Goal: Task Accomplishment & Management: Use online tool/utility

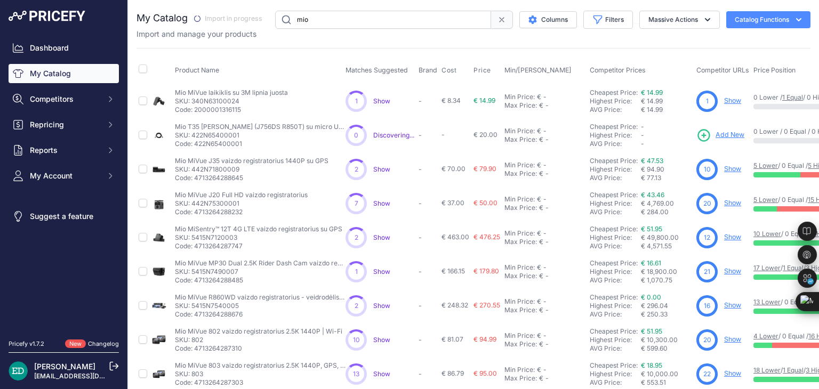
click at [352, 27] on input "mio" at bounding box center [383, 20] width 216 height 18
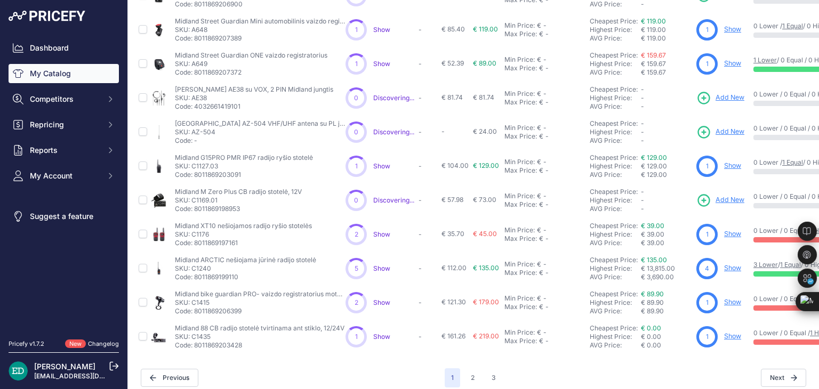
scroll to position [258, 0]
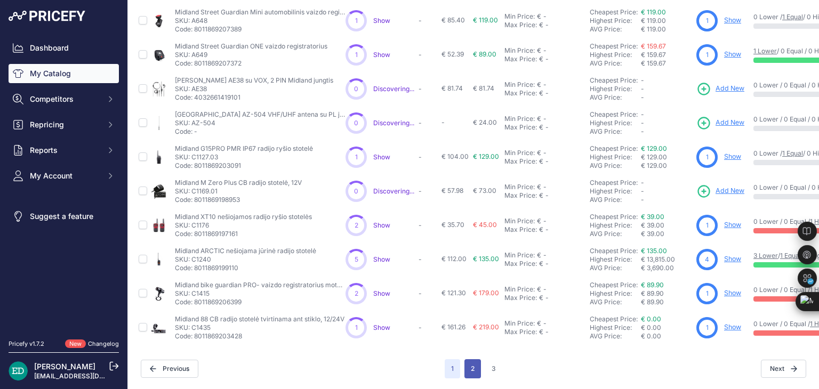
drag, startPoint x: 467, startPoint y: 363, endPoint x: 239, endPoint y: 198, distance: 281.1
click at [466, 363] on button "2" at bounding box center [473, 368] width 17 height 19
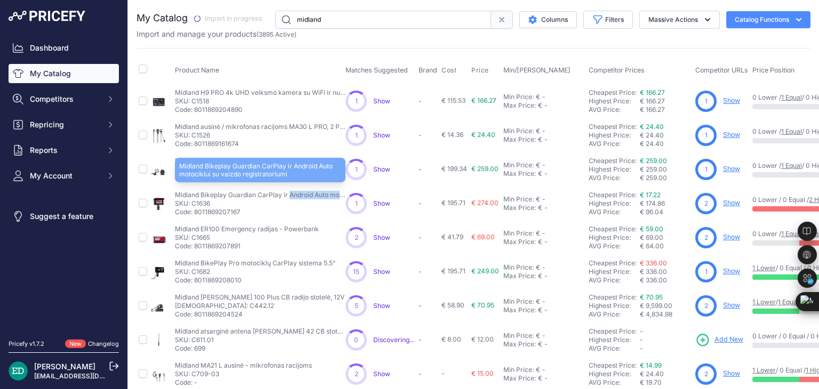
drag, startPoint x: 175, startPoint y: 193, endPoint x: 254, endPoint y: 191, distance: 79.0
click at [254, 191] on p "Midland Bikeplay Guardian CarPlay ir Android Auto motociklui su vaizdo registra…" at bounding box center [260, 195] width 171 height 9
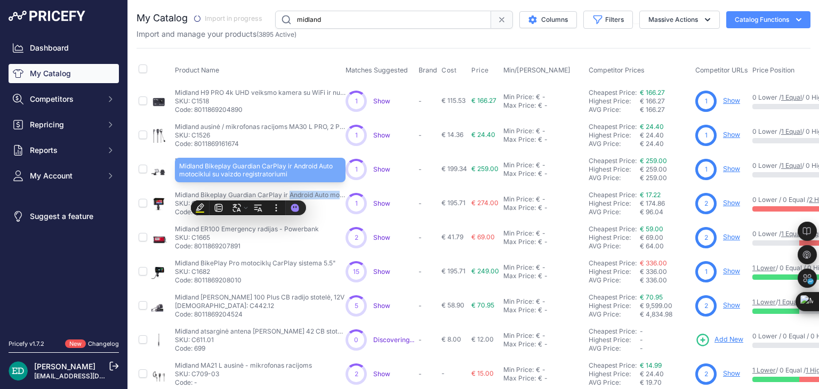
copy p "Midland Bikeplay Guardian"
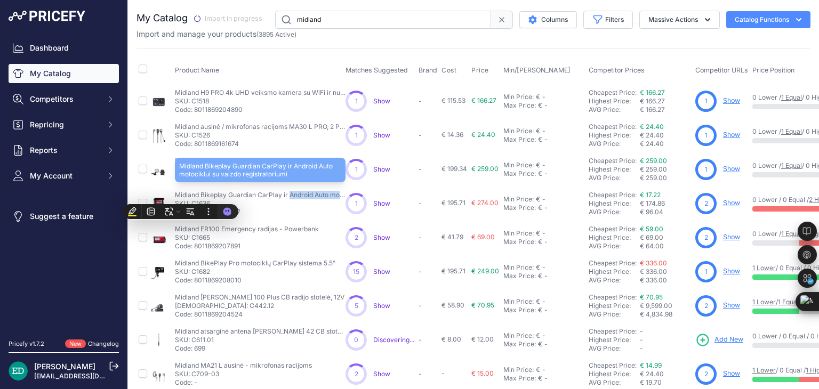
copy p "Midland Bikeplay Guardian"
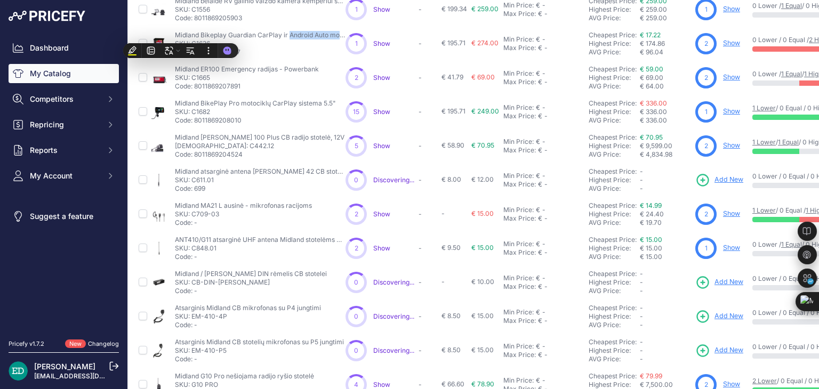
scroll to position [258, 0]
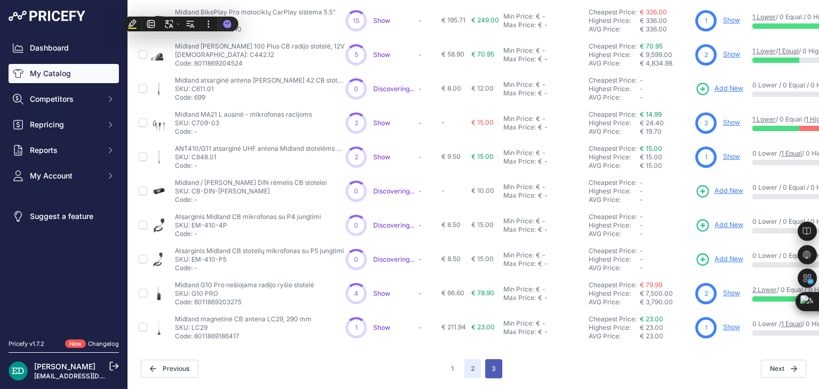
click at [485, 364] on button "3" at bounding box center [493, 368] width 17 height 19
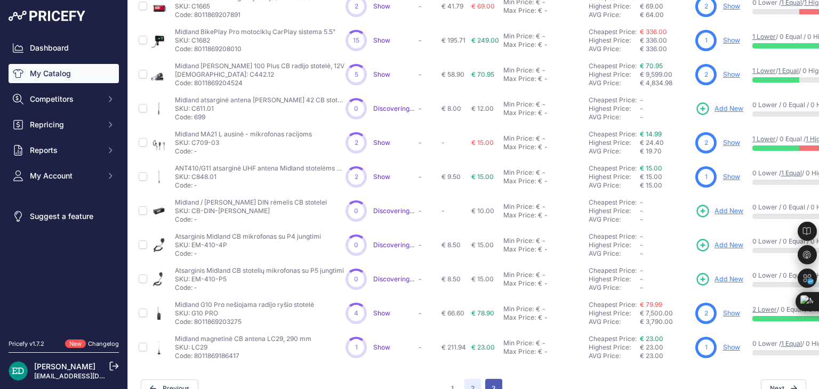
scroll to position [285, 0]
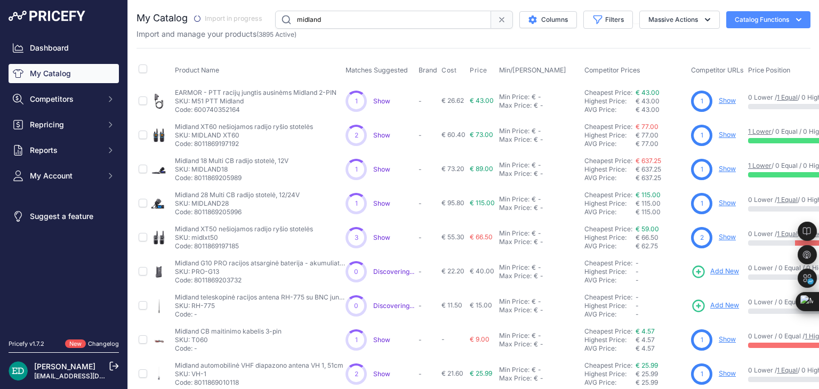
scroll to position [122, 0]
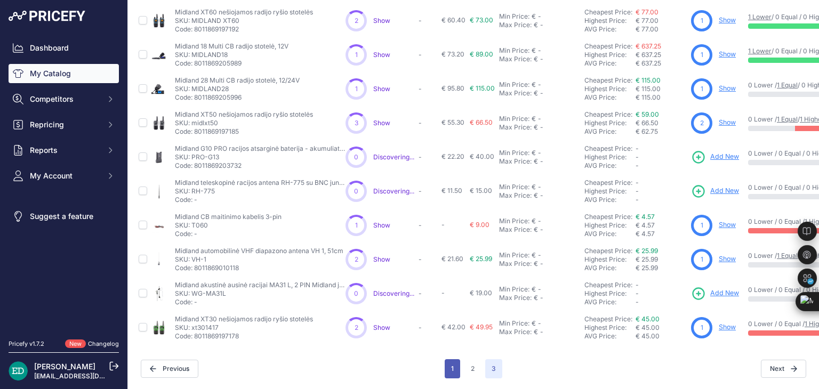
click at [450, 365] on button "1" at bounding box center [452, 368] width 15 height 19
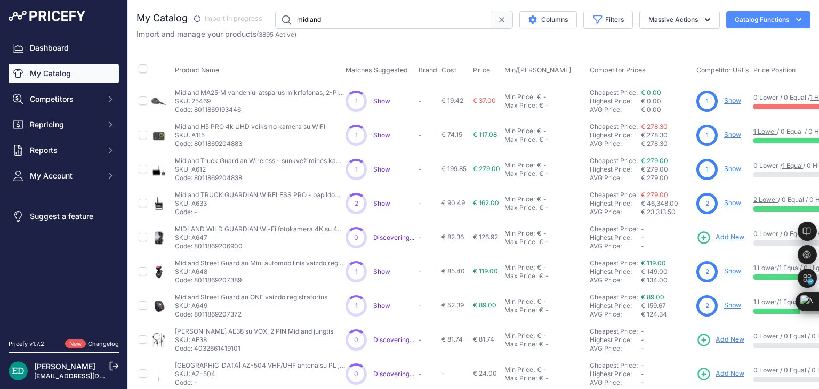
drag, startPoint x: 337, startPoint y: 20, endPoint x: 166, endPoint y: 9, distance: 171.0
click at [166, 9] on div "You are not connected to the internet. My Catalog" at bounding box center [474, 320] width 674 height 641
type input "reolink"
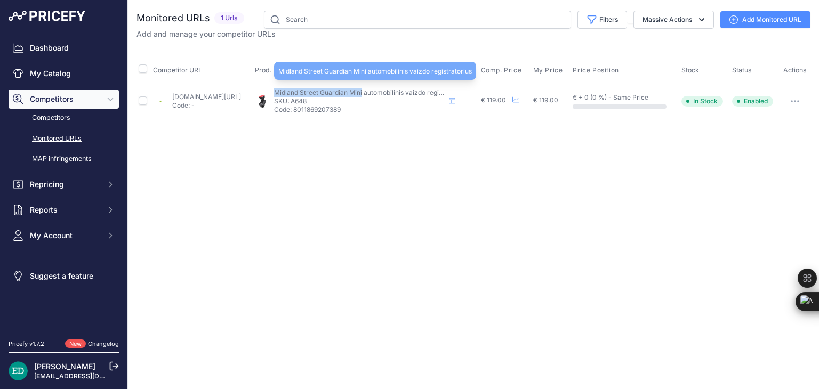
drag, startPoint x: 310, startPoint y: 90, endPoint x: 396, endPoint y: 92, distance: 86.4
click at [396, 92] on span "Midland Street Guardian Mini automobilinis vaizdo registratorius" at bounding box center [371, 93] width 194 height 8
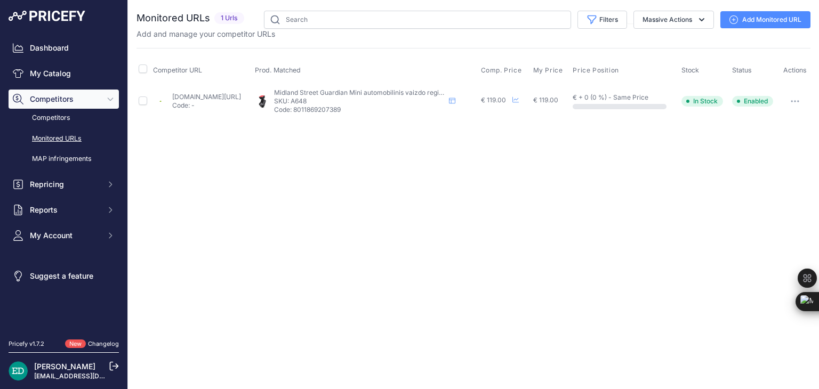
click at [400, 133] on div "Close You are not connected to the internet." at bounding box center [473, 194] width 691 height 389
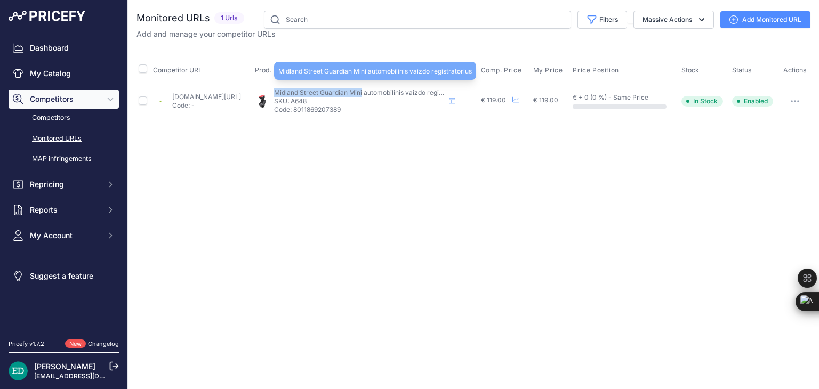
drag, startPoint x: 309, startPoint y: 91, endPoint x: 397, endPoint y: 92, distance: 88.5
click at [397, 92] on div "Midland Street Guardian Mini automobilinis vaizdo registratorius Midland Street…" at bounding box center [366, 102] width 222 height 26
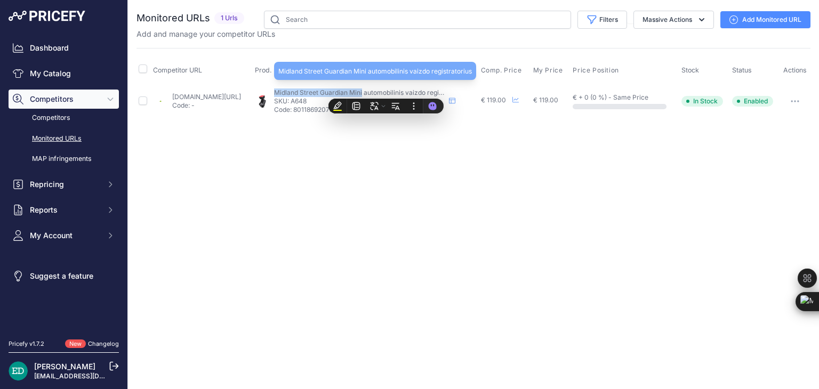
copy span "Midland Street Guardian Mini"
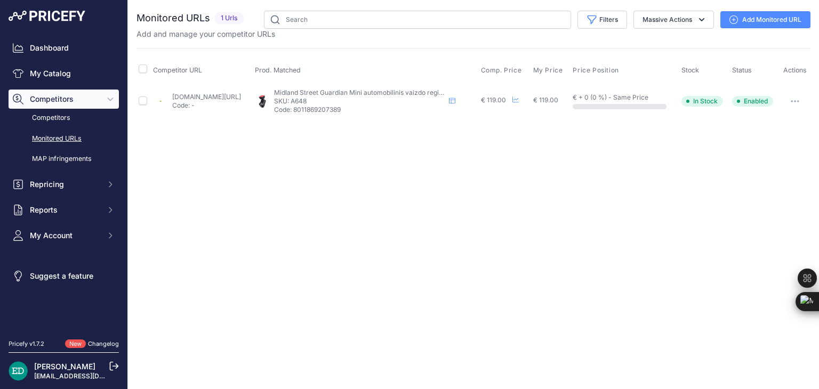
drag, startPoint x: 238, startPoint y: 94, endPoint x: 188, endPoint y: 173, distance: 94.3
click at [188, 173] on div "Close You are not connected to the internet." at bounding box center [473, 194] width 691 height 389
click at [746, 20] on link "Add Monitored URL" at bounding box center [766, 19] width 90 height 17
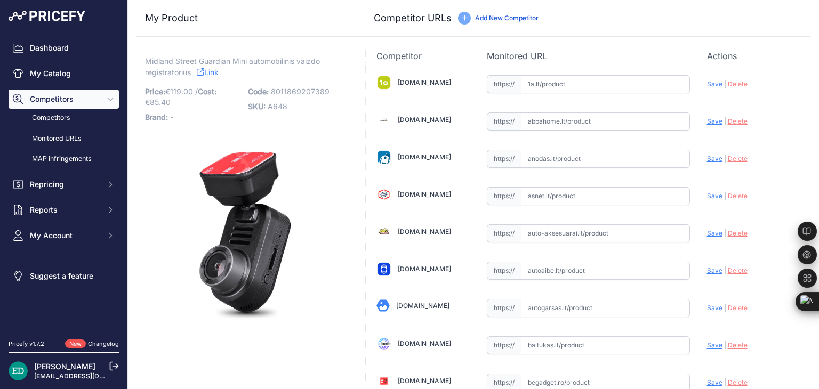
scroll to position [1744, 0]
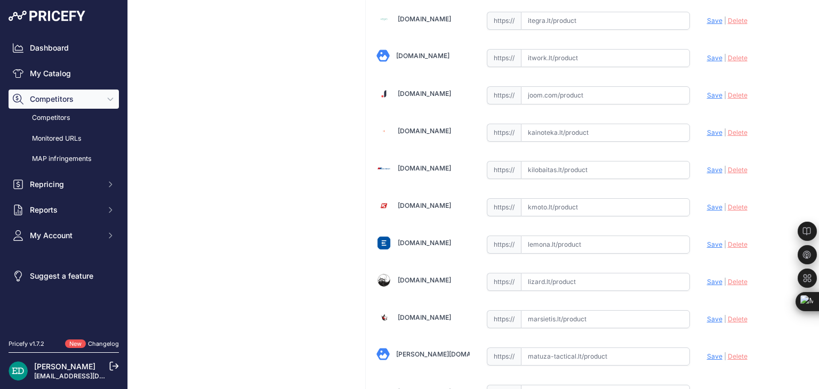
click at [578, 198] on input "text" at bounding box center [605, 207] width 169 height 18
paste input "https://kmoto.lt/kamera-midland-street-guardian-mini-carm-camcorder-279032"
click at [710, 203] on span "Save" at bounding box center [714, 207] width 15 height 8
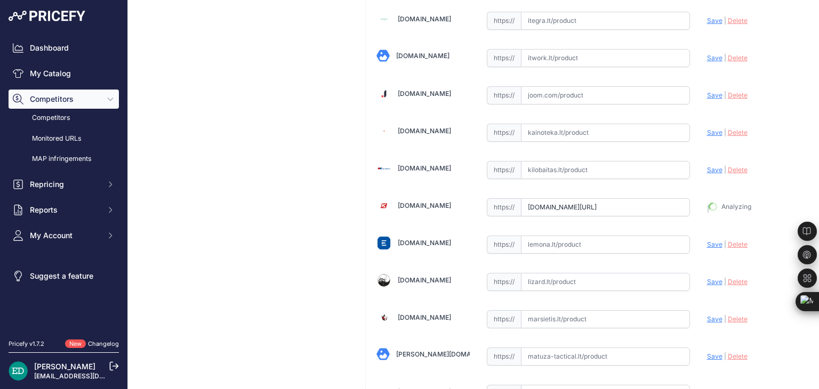
type input "https://kmoto.lt/kamera-midland-street-guardian-mini-carm-camcorder-279032?prir…"
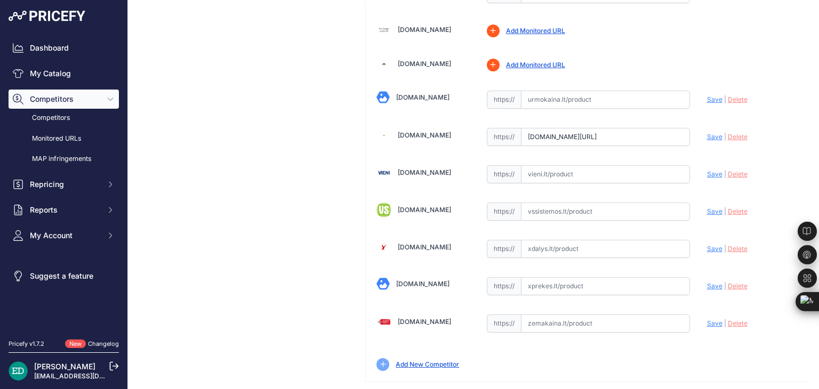
scroll to position [3673, 0]
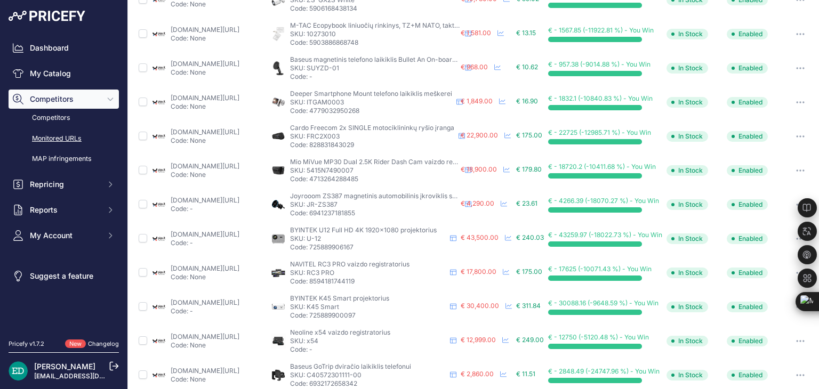
scroll to position [53, 0]
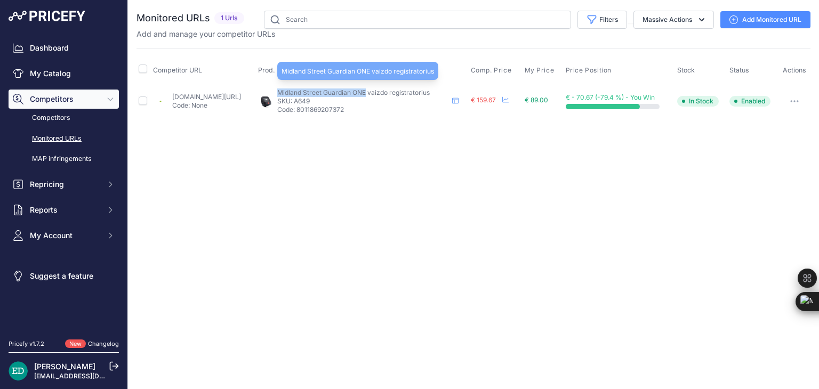
drag, startPoint x: 314, startPoint y: 91, endPoint x: 403, endPoint y: 92, distance: 89.1
click at [403, 92] on span "Midland Street Guardian ONE vaizdo registratorius" at bounding box center [353, 93] width 153 height 8
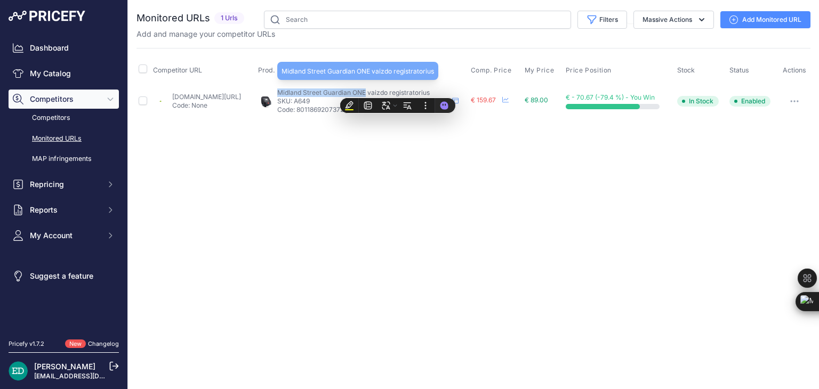
copy span "Midland Street Guardian ONE"
click at [742, 12] on link "Add Monitored URL" at bounding box center [766, 19] width 90 height 17
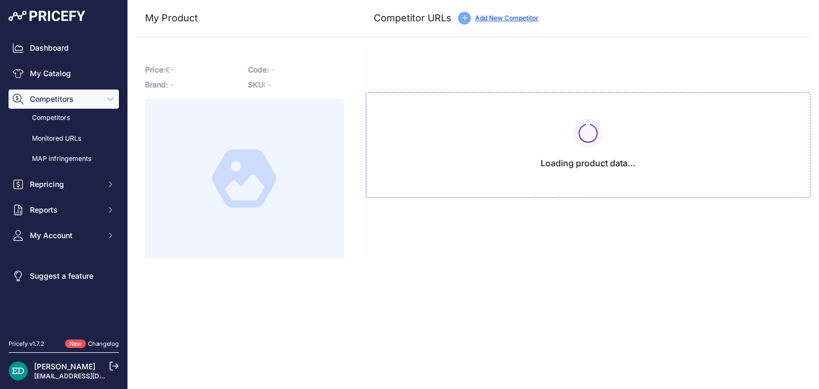
type input "[DOMAIN_NAME][URL]"
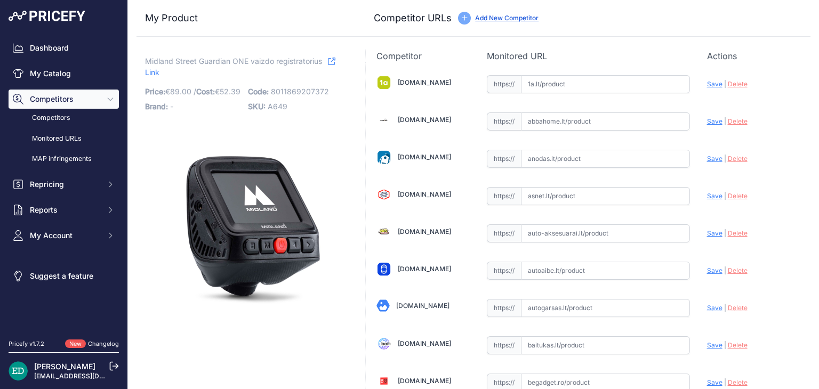
scroll to position [1744, 0]
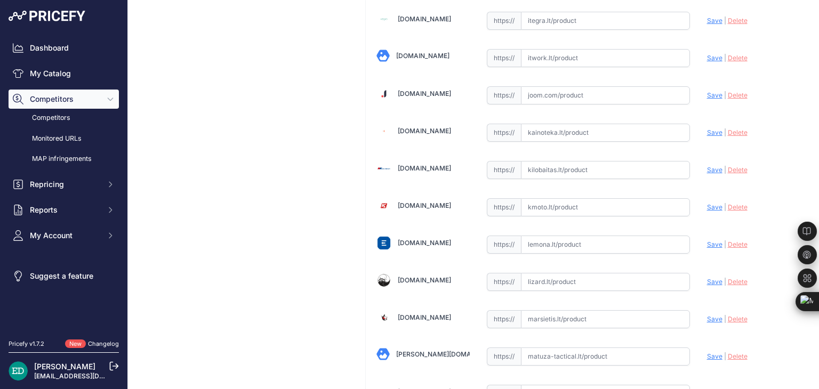
click at [549, 200] on input "text" at bounding box center [605, 207] width 169 height 18
paste input "https://kmoto.lt/midland/kamera-midland-street-guardian-one-car-camcorder-279031"
click at [707, 203] on span "Save" at bounding box center [714, 207] width 15 height 8
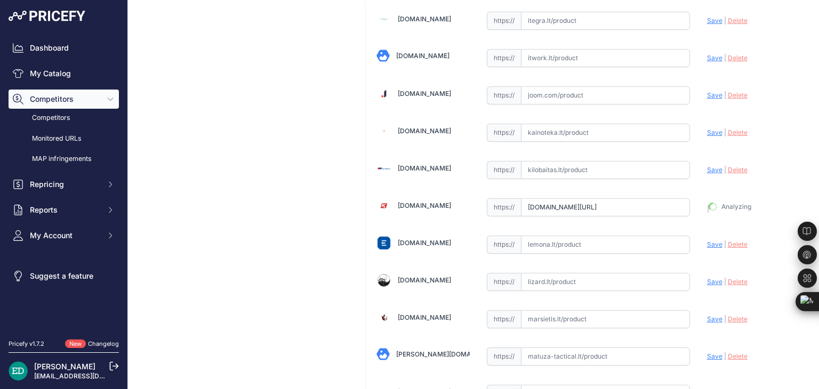
type input "https://kmoto.lt/midland/kamera-midland-street-guardian-one-car-camcorder-27903…"
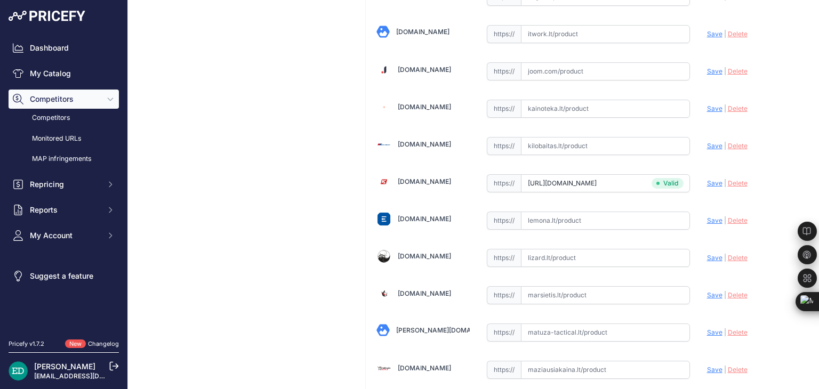
scroll to position [1744, 0]
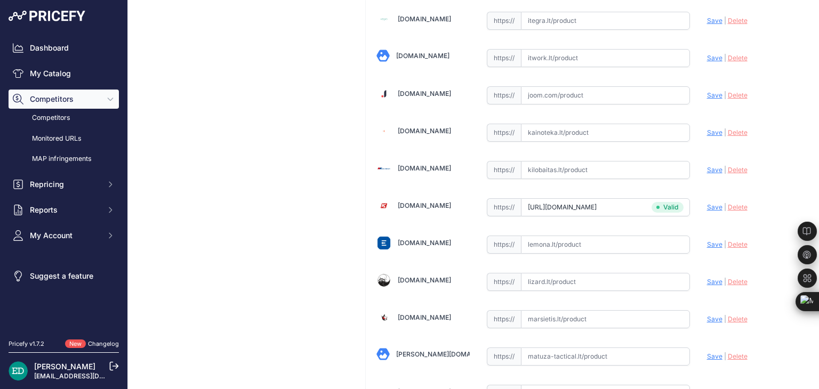
drag, startPoint x: 293, startPoint y: 100, endPoint x: 298, endPoint y: 96, distance: 6.5
click at [293, 100] on div "Midland Street Guardian ONE vaizdo registratorius Link Price: € 89.00 / -" at bounding box center [245, 323] width 216 height 4035
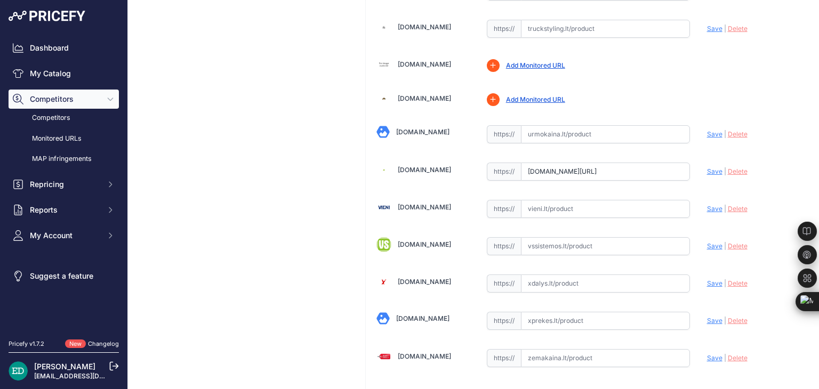
scroll to position [3673, 0]
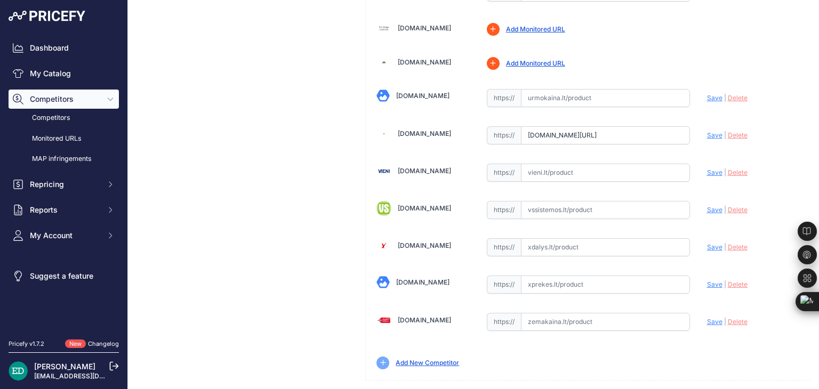
drag, startPoint x: 722, startPoint y: 383, endPoint x: 693, endPoint y: 360, distance: 36.4
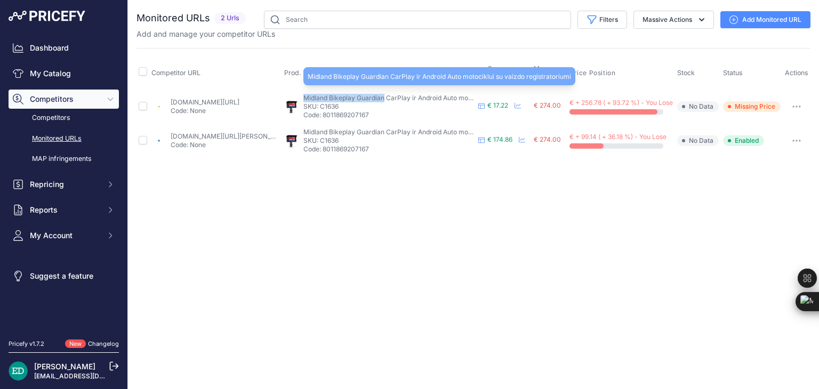
drag, startPoint x: 303, startPoint y: 97, endPoint x: 382, endPoint y: 99, distance: 79.0
click at [382, 99] on span "Midland Bikeplay Guardian CarPlay ir Android Auto motociklui su vaizdo registra…" at bounding box center [434, 98] width 263 height 8
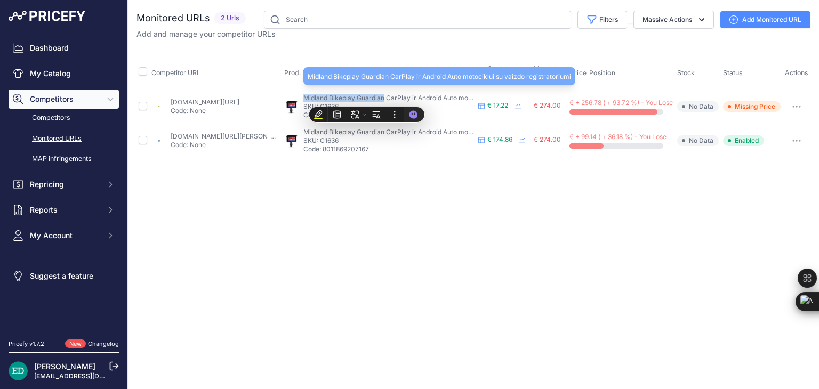
copy span "Midland Bikeplay Guardian"
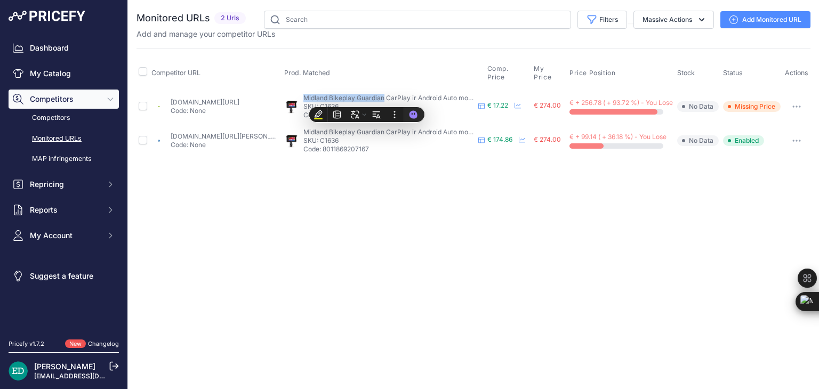
click at [747, 22] on link "Add Monitored URL" at bounding box center [766, 19] width 90 height 17
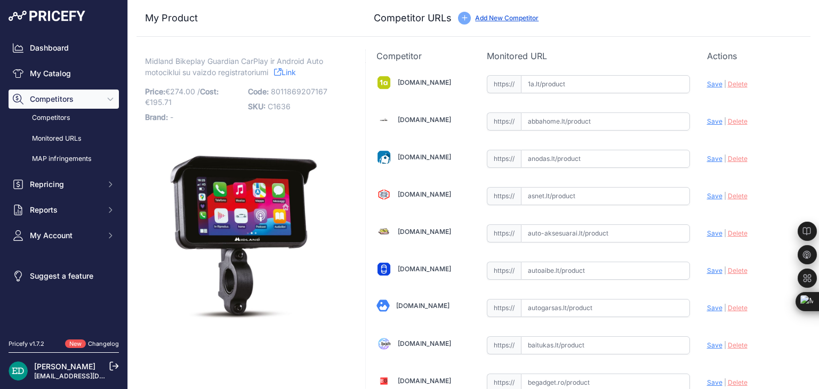
scroll to position [3591, 0]
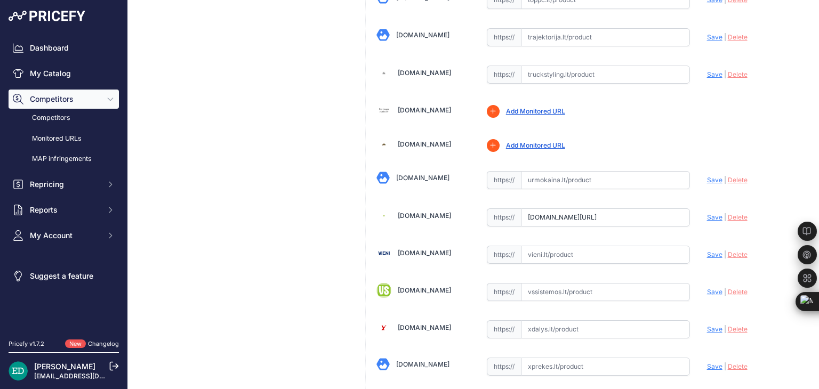
click at [707, 213] on span "Save" at bounding box center [714, 217] width 15 height 8
type input "https://www.varle.lt/gps-priedai/midland-bikeplay-guardian-carplay-ir-android-a…"
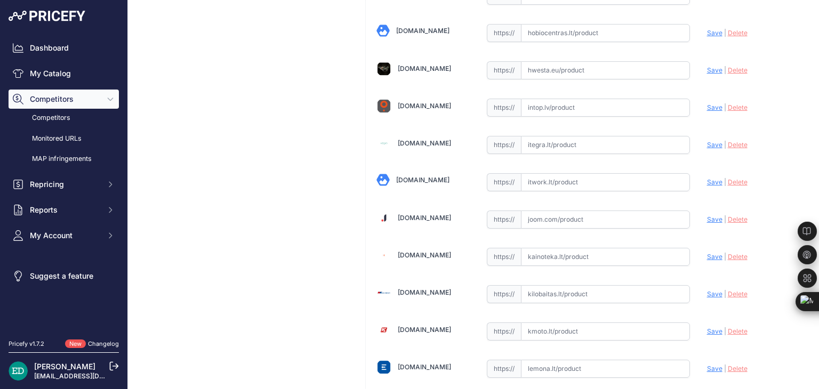
scroll to position [1595, 0]
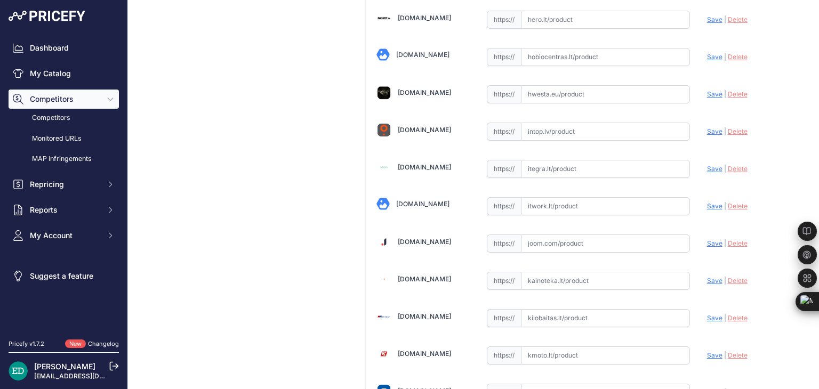
click at [582, 198] on input "text" at bounding box center [605, 206] width 169 height 18
paste input "https://www.itwork.lt/index.php?route=product/product&product_id=1524202&utm_so…"
drag, startPoint x: 712, startPoint y: 199, endPoint x: 706, endPoint y: 197, distance: 6.2
click at [711, 202] on span "Save" at bounding box center [714, 206] width 15 height 8
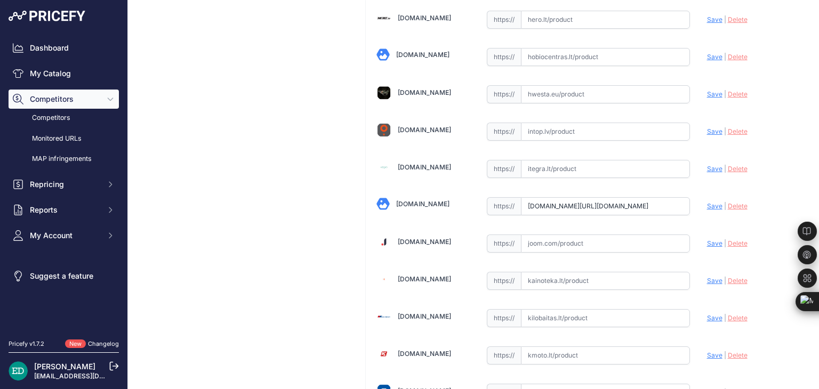
scroll to position [0, 0]
type input "https://www.itwork.lt/index.php?route=product%2Fproduct&product_id=1524202&prir…"
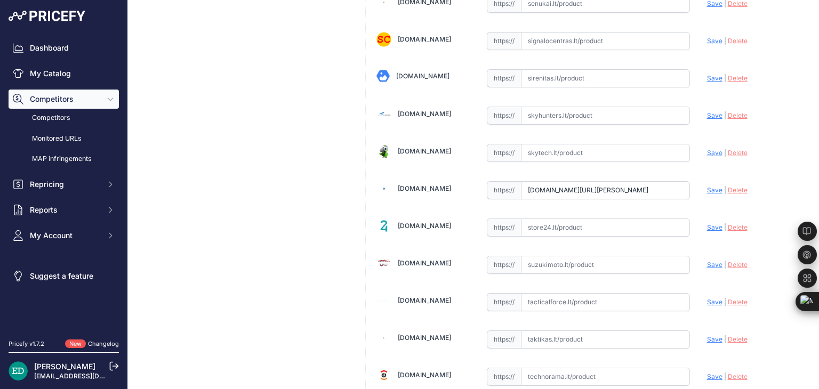
scroll to position [3078, 0]
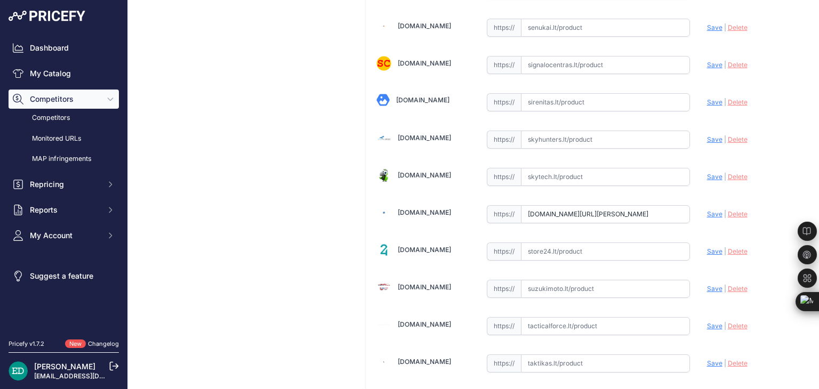
click at [714, 210] on span "Save" at bounding box center [714, 214] width 15 height 8
type input "https://www.smartech.ee/lt/products/miscellaneous/albrecht-midland-bikeplay-gua…"
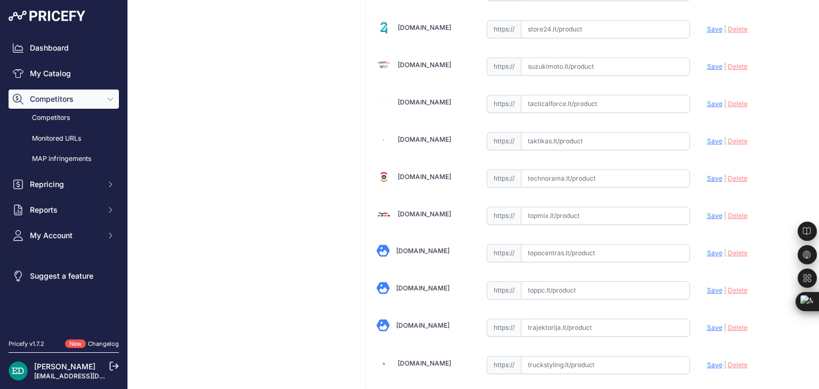
scroll to position [3673, 0]
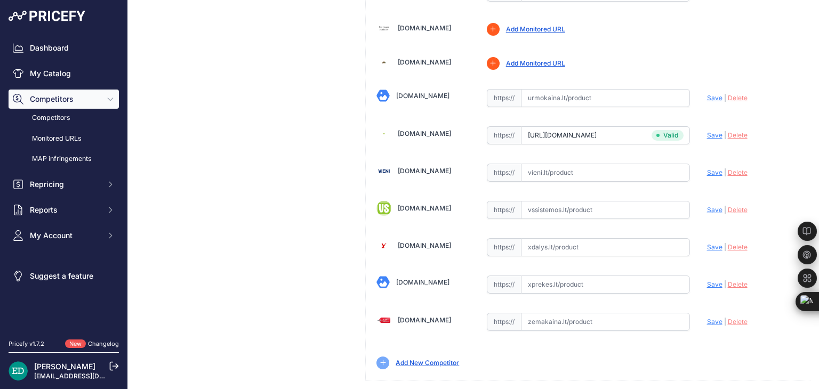
paste input "https://www.xdalys.lt/en/product/16171914428/"
click at [712, 243] on span "Save" at bounding box center [714, 247] width 15 height 8
type input "https://www.xdalys.lt/en/product/16171914428/?prirule_jdsnikfkfjsd=8834"
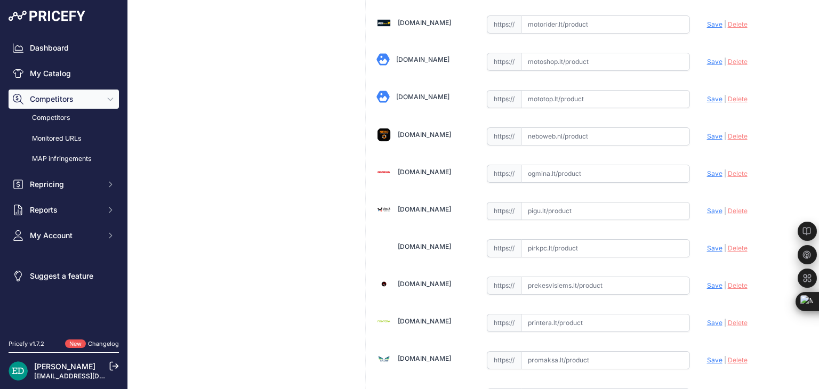
click at [541, 202] on input "text" at bounding box center [605, 211] width 169 height 18
paste input "https://pigu.lt/lt/automobilines-vaizdo-kameros-video-registratoriai/vaizdo-reg…"
click at [707, 207] on span "Save" at bounding box center [714, 211] width 15 height 8
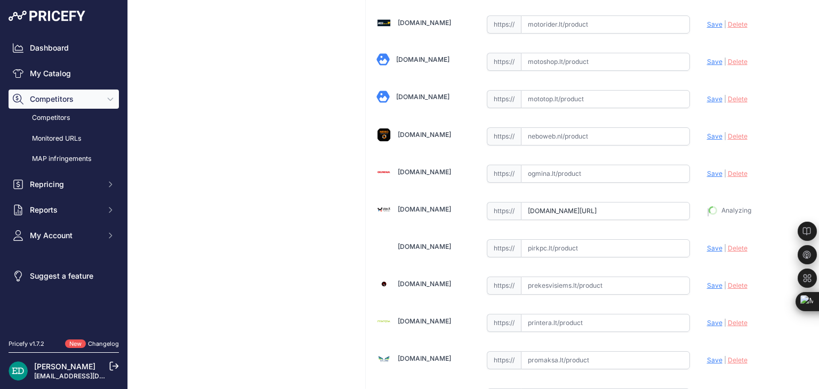
type input "https://pigu.lt/lt/automobilines-vaizdo-kameros-video-registratoriai/vaizdo-reg…"
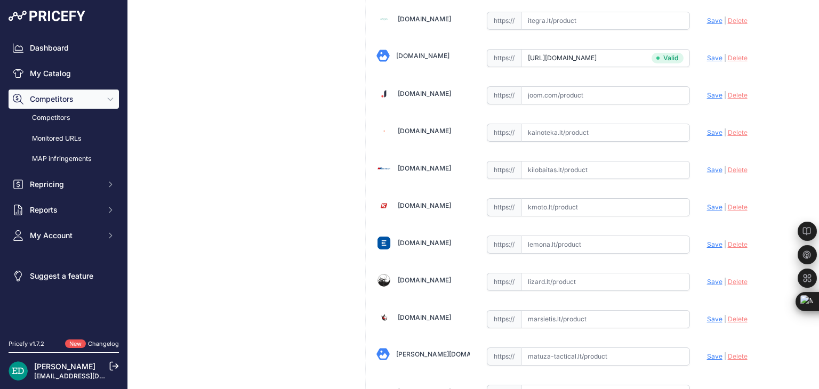
click at [540, 198] on input "text" at bounding box center [605, 207] width 169 height 18
paste input "https://kmoto.lt/camera-midland-bikeplay-guardian-tft-display-with-dashcam-en-2…"
click at [707, 203] on span "Save" at bounding box center [714, 207] width 15 height 8
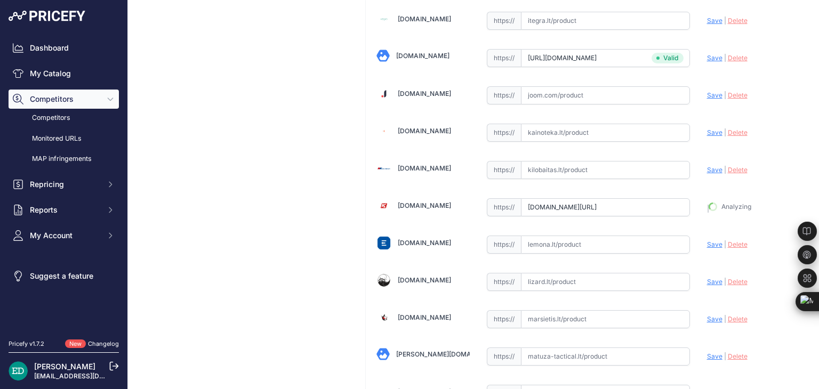
type input "https://kmoto.lt/camera-midland-bikeplay-guardian-tft-display-with-dashcam-en-2…"
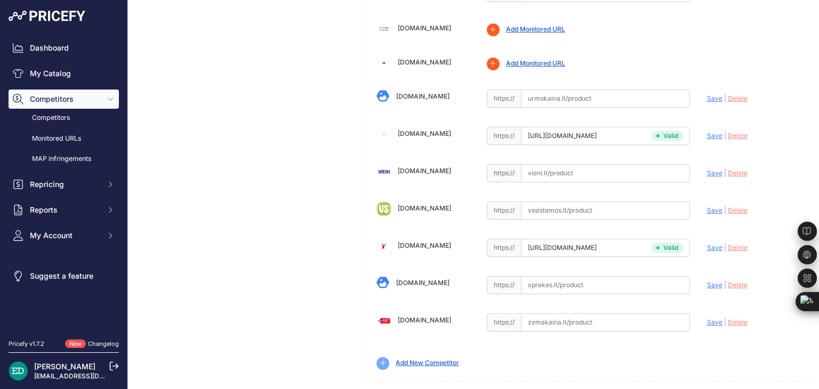
scroll to position [3673, 0]
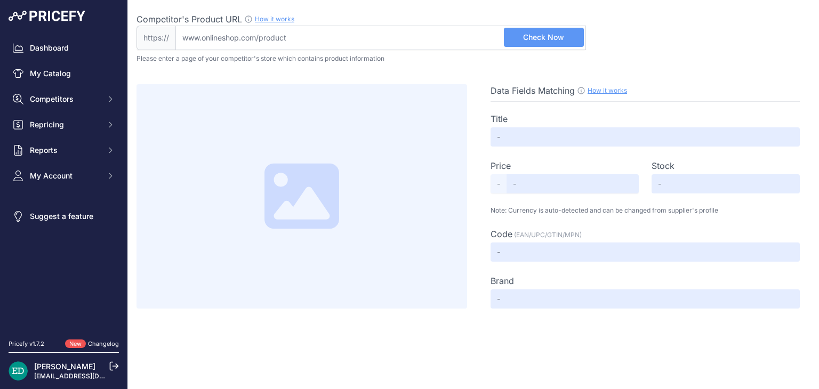
drag, startPoint x: 0, startPoint y: 0, endPoint x: 410, endPoint y: 33, distance: 410.9
click at [532, 47] on input "[URL][DOMAIN_NAME][DOMAIN_NAME]" at bounding box center [380, 38] width 411 height 25
type input "[DOMAIN_NAME][URL][DOMAIN_NAME]"
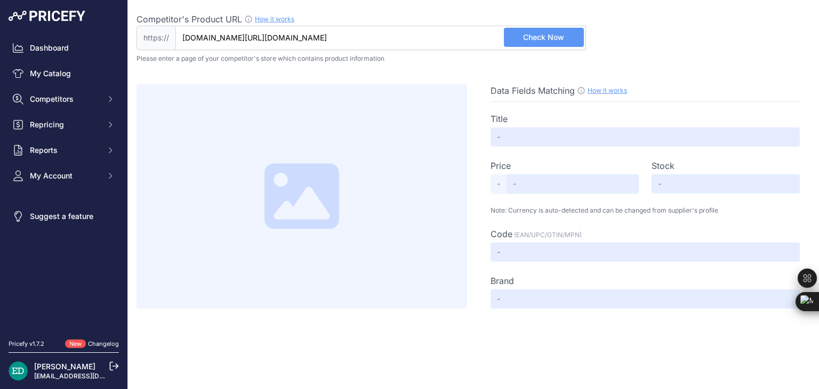
click at [534, 37] on span "Check Now" at bounding box center [543, 37] width 41 height 11
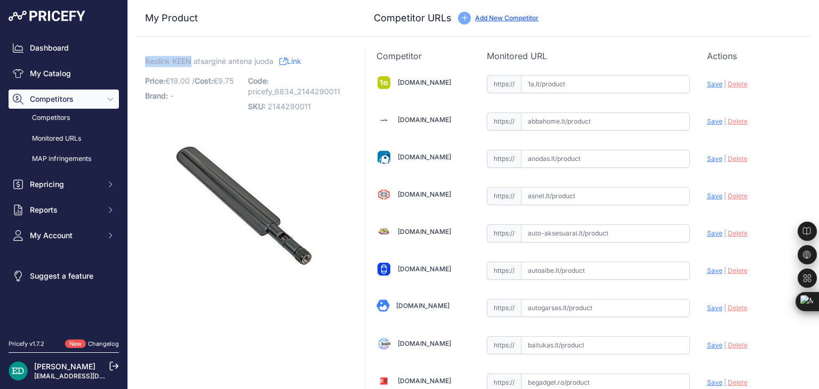
drag, startPoint x: 146, startPoint y: 61, endPoint x: 191, endPoint y: 67, distance: 46.2
click at [191, 67] on span "Reolink KEEN atsarginė antena juoda" at bounding box center [209, 60] width 129 height 13
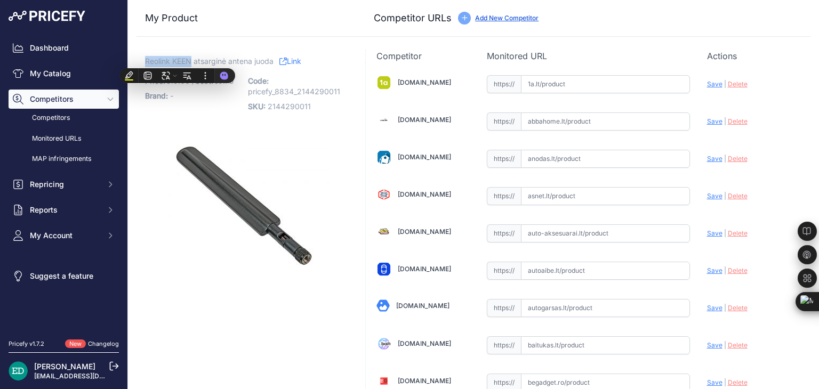
copy span "Reolink KEEN"
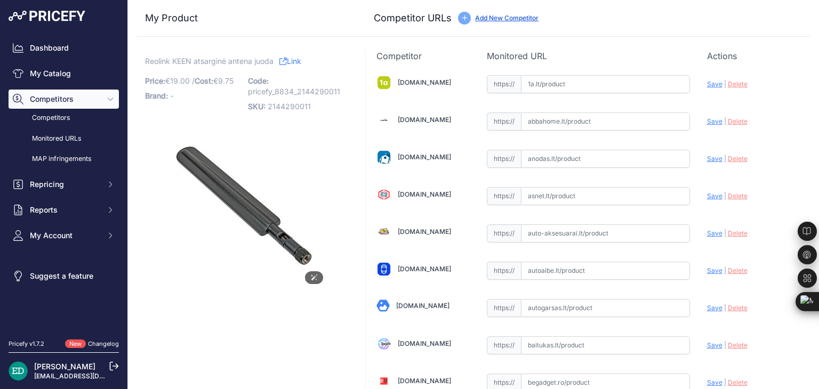
scroll to position [3665, 0]
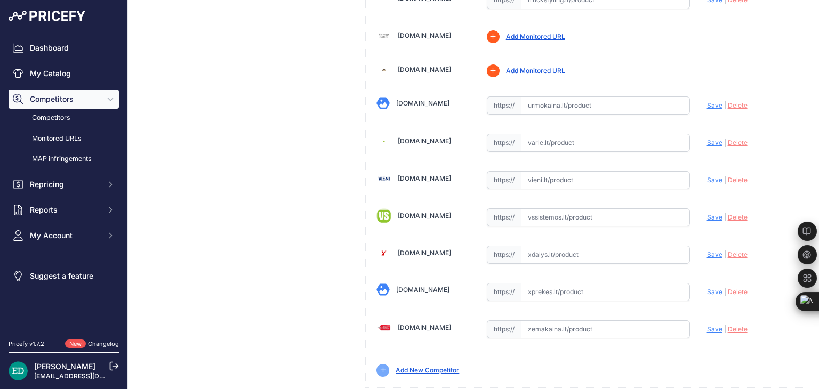
click at [562, 209] on input "text" at bounding box center [605, 218] width 169 height 18
paste input "[URL][DOMAIN_NAME]"
click at [710, 213] on span "Save" at bounding box center [714, 217] width 15 height 8
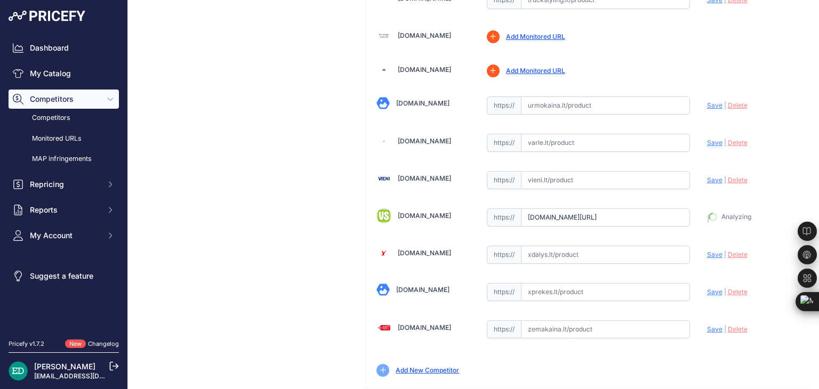
type input "[URL][DOMAIN_NAME]"
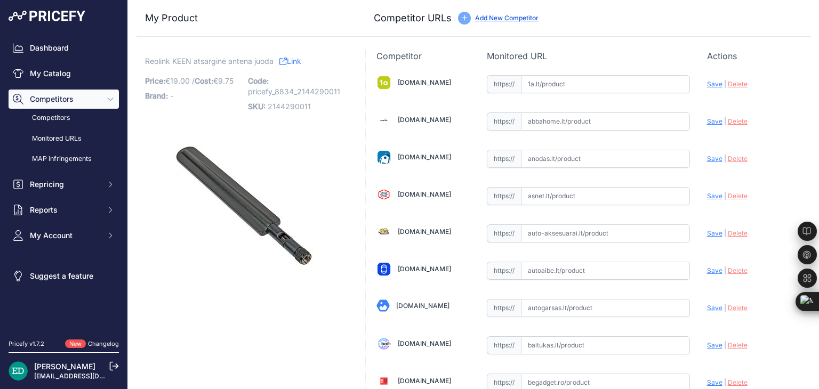
drag, startPoint x: 508, startPoint y: 19, endPoint x: 514, endPoint y: 33, distance: 15.3
click at [510, 32] on div "My Product Competitor URLs" at bounding box center [474, 18] width 674 height 37
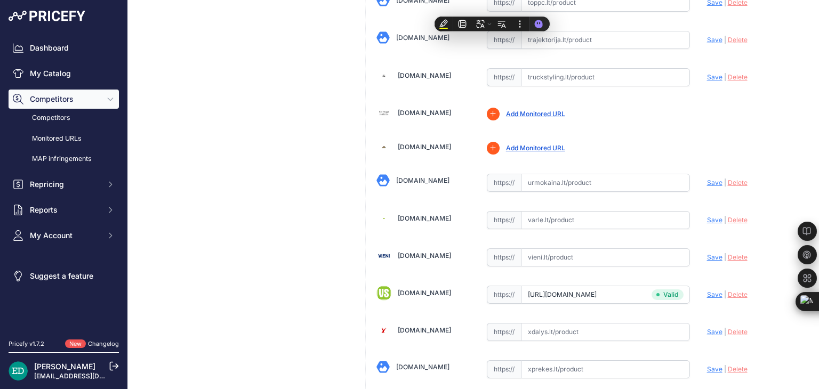
scroll to position [3673, 0]
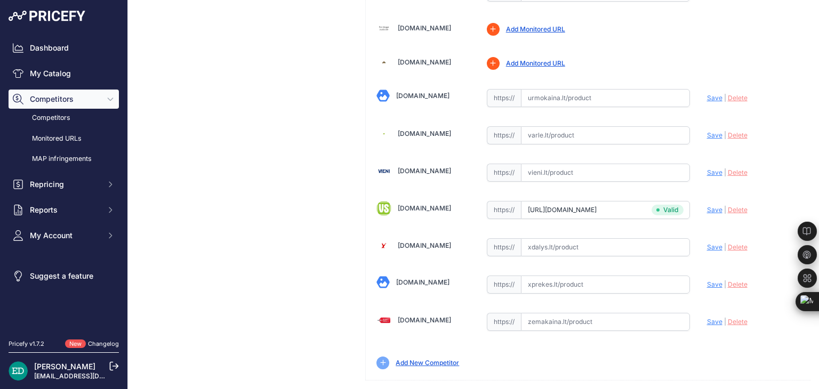
drag, startPoint x: 735, startPoint y: 378, endPoint x: 717, endPoint y: 361, distance: 24.5
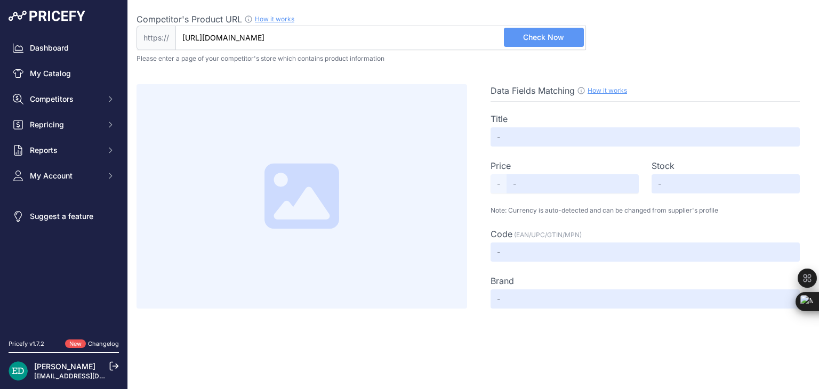
scroll to position [0, 6]
type input "www.tehnoturg.ee/eng/lte-terminal-antenna-5-5dbi-rp-sma-connector-black-for-reo…"
click at [545, 34] on span "Check Now" at bounding box center [543, 37] width 41 height 11
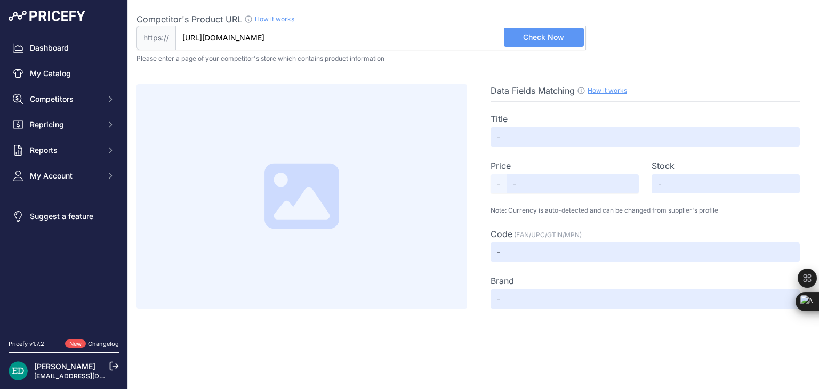
type input "[DOMAIN_NAME][URL]"
click at [533, 38] on span "Check Now" at bounding box center [543, 37] width 41 height 11
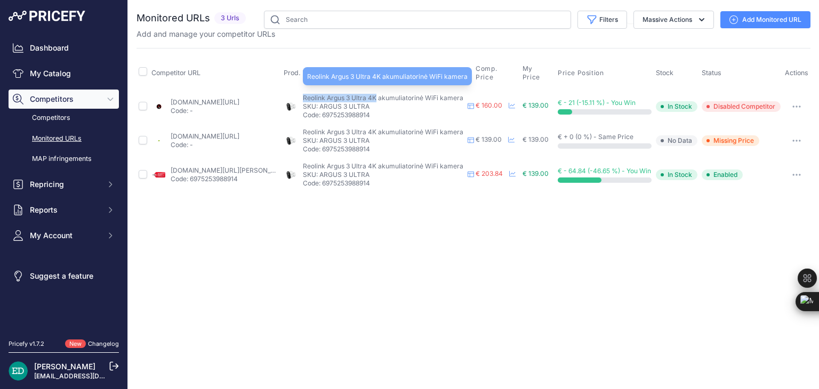
drag, startPoint x: 302, startPoint y: 96, endPoint x: 376, endPoint y: 97, distance: 74.1
click at [376, 97] on div "Reolink Argus 3 Ultra 4K akumuliatorinė WiFi kamera Reolink Argus 3 Ultra 4K ak…" at bounding box center [378, 107] width 188 height 26
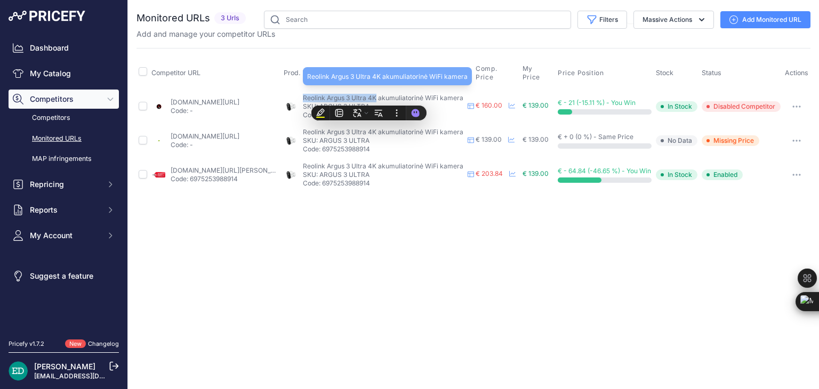
copy span "Reolink Argus 3 Ultra 4K"
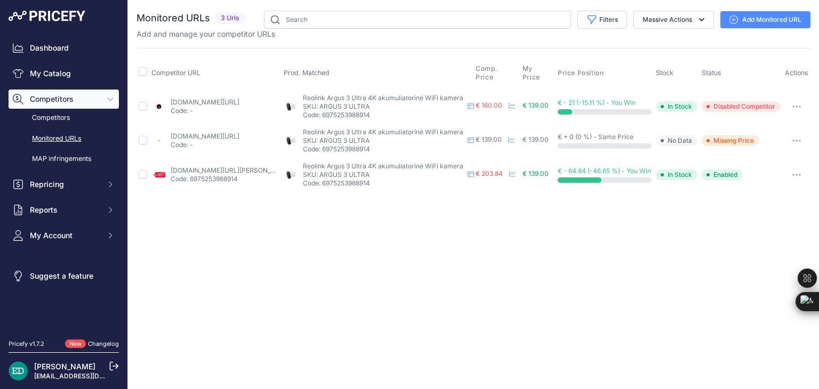
click at [320, 286] on div "Close You are not connected to the internet." at bounding box center [473, 194] width 691 height 389
click at [634, 231] on div "Close You are not connected to the internet." at bounding box center [473, 194] width 691 height 389
click at [760, 18] on link "Add Monitored URL" at bounding box center [766, 19] width 90 height 17
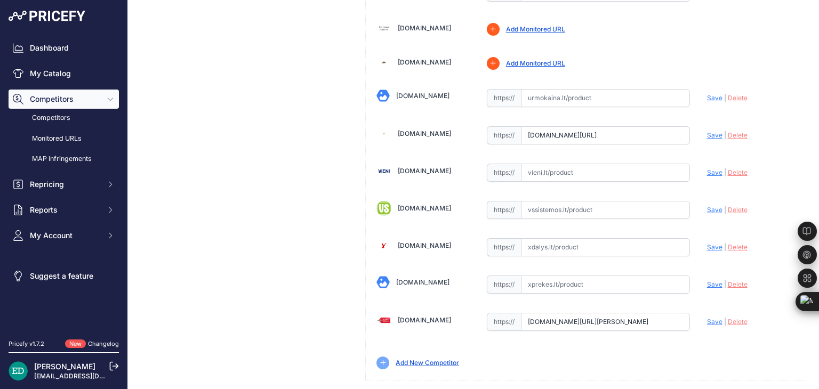
scroll to position [2483, 0]
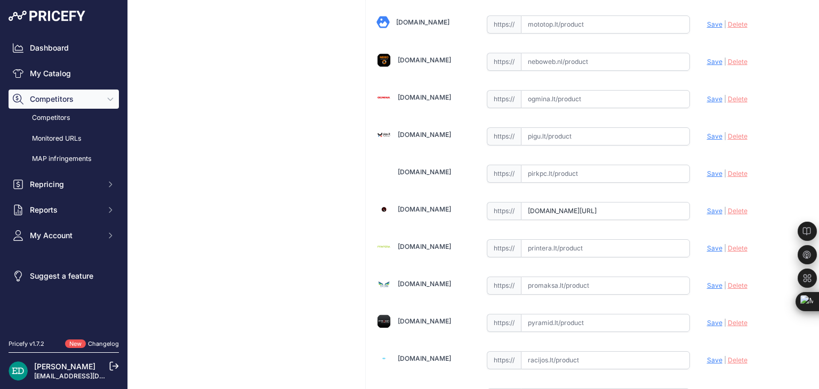
click at [707, 207] on span "Save" at bounding box center [714, 211] width 15 height 8
type input "[URL][DOMAIN_NAME]"
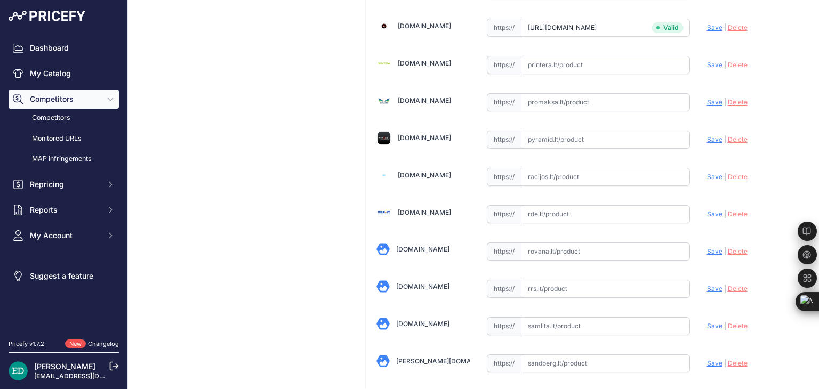
scroll to position [2643, 0]
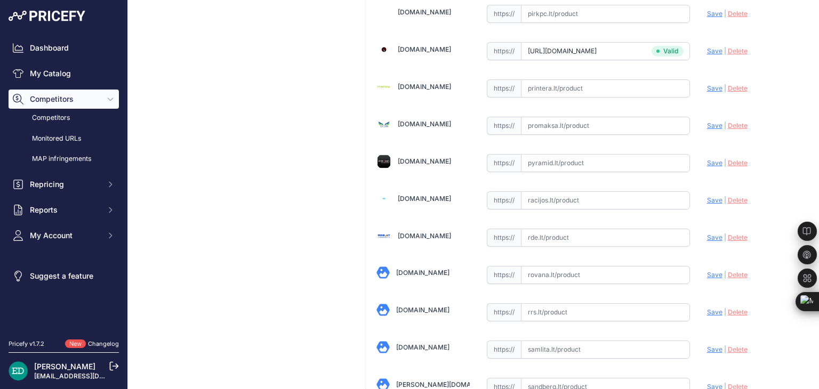
click at [540, 229] on input "text" at bounding box center [605, 238] width 169 height 18
paste input "[URL][DOMAIN_NAME][DOMAIN_NAME]"
click at [707, 234] on span "Save" at bounding box center [714, 238] width 15 height 8
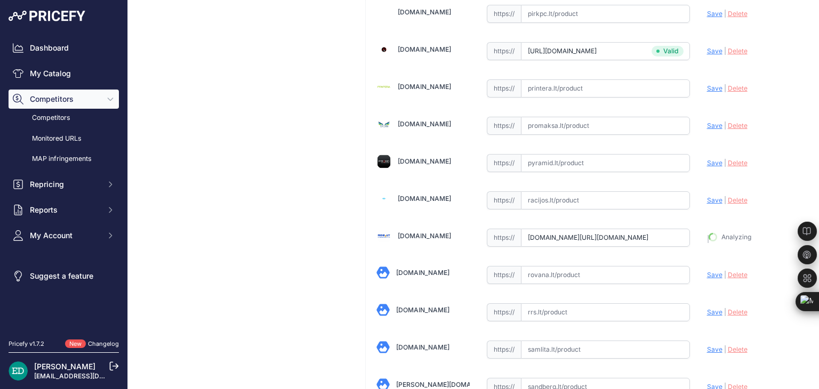
type input "[URL][DOMAIN_NAME]"
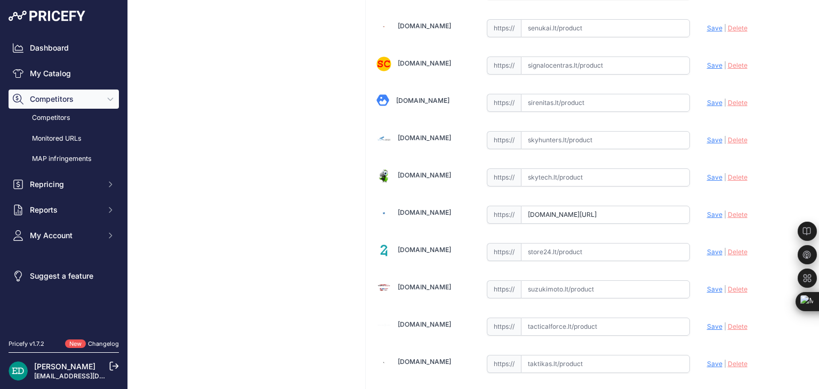
scroll to position [3078, 0]
click at [710, 210] on span "Save" at bounding box center [714, 214] width 15 height 8
type input "[URL][DOMAIN_NAME]"
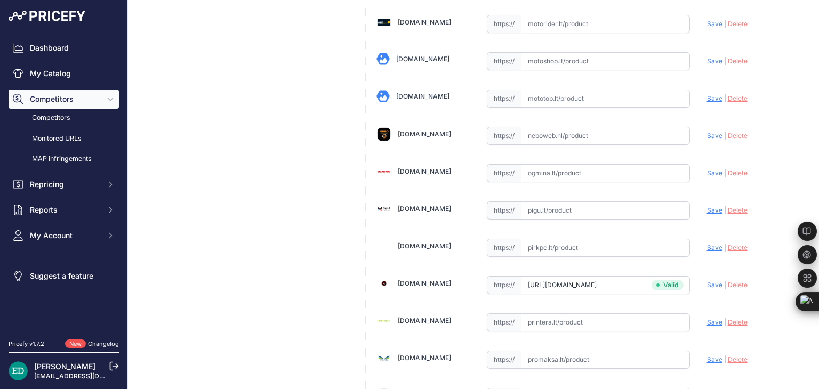
click at [553, 202] on input "text" at bounding box center [605, 211] width 169 height 18
paste input "[URL][DOMAIN_NAME][DOMAIN_NAME]"
click at [707, 206] on span "Save" at bounding box center [714, 210] width 15 height 8
type input "[URL][DOMAIN_NAME]"
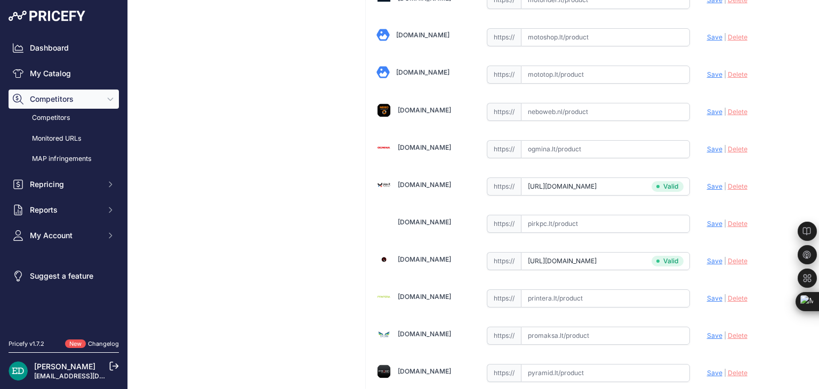
scroll to position [2409, 0]
